Goal: Transaction & Acquisition: Purchase product/service

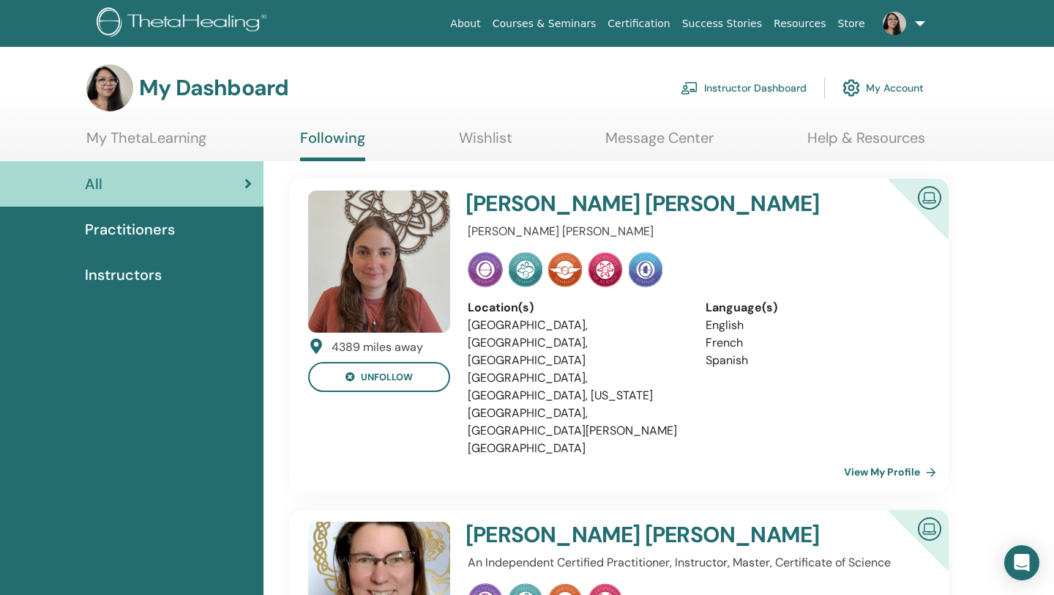
click at [739, 84] on link "Instructor Dashboard" at bounding box center [744, 88] width 126 height 32
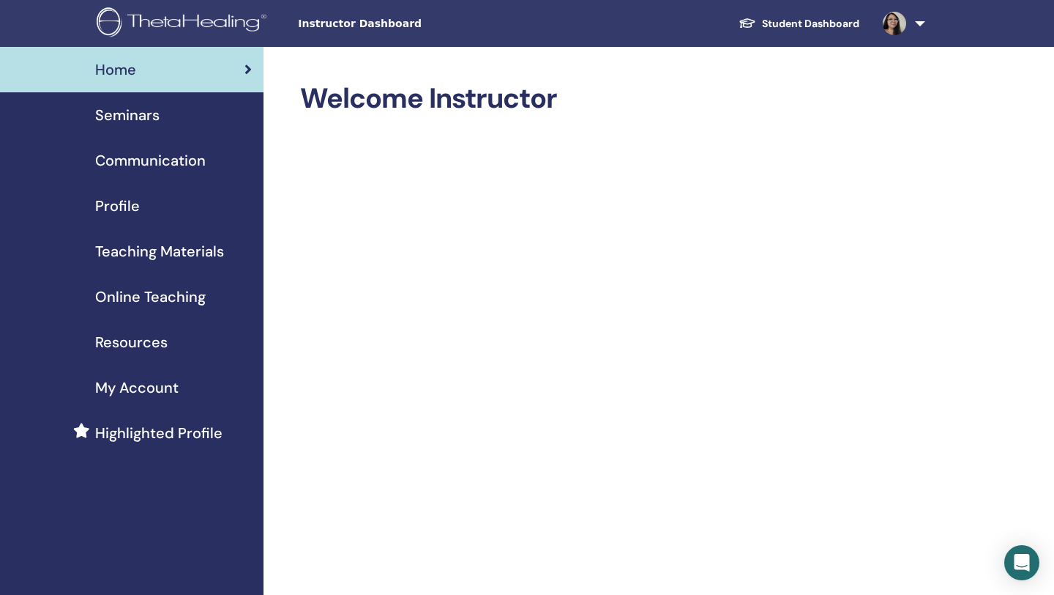
click at [164, 118] on div "Seminars" at bounding box center [132, 115] width 240 height 22
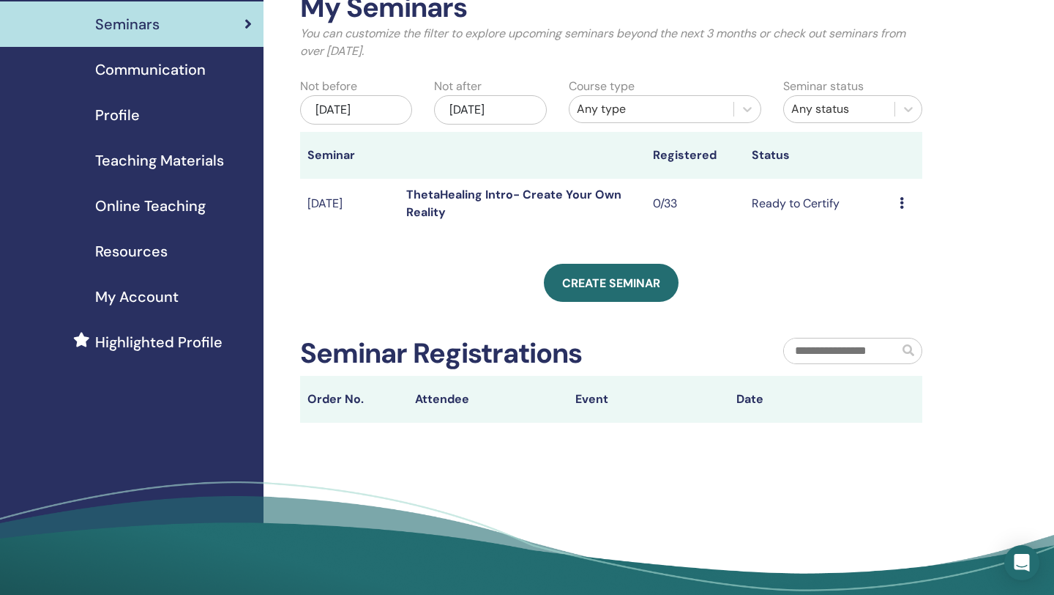
scroll to position [75, 0]
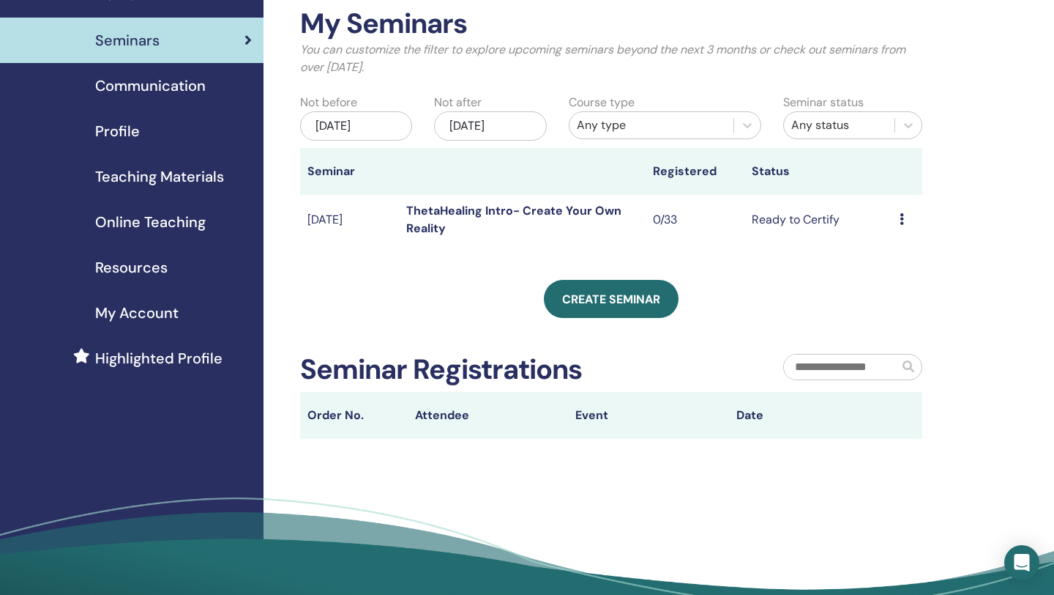
click at [147, 231] on span "Online Teaching" at bounding box center [150, 222] width 111 height 22
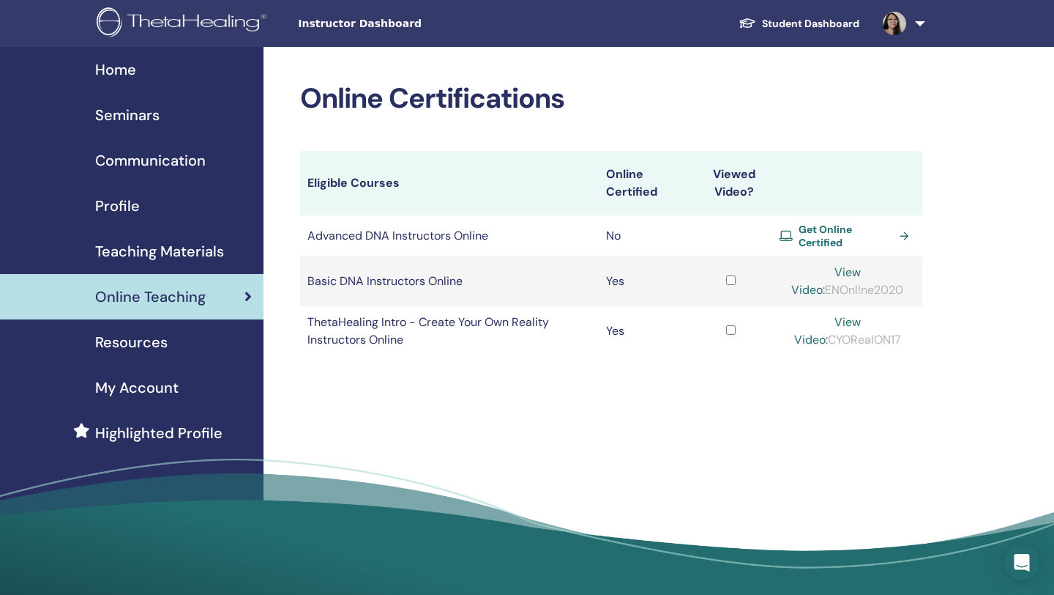
click at [833, 227] on span "Get Online Certified" at bounding box center [846, 236] width 94 height 26
